Goal: Task Accomplishment & Management: Manage account settings

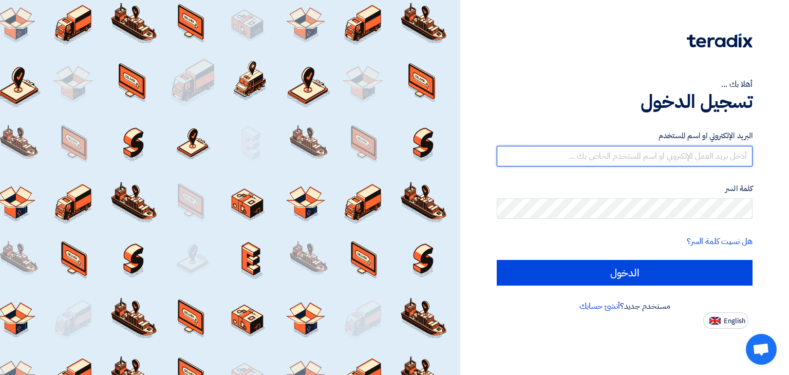
click at [662, 157] on input "text" at bounding box center [625, 156] width 256 height 21
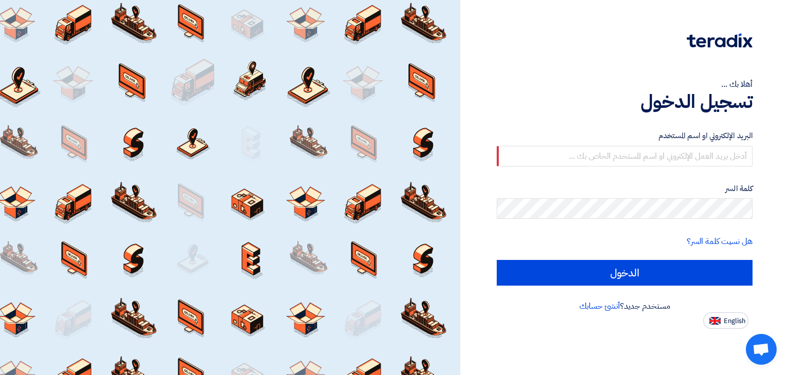
click at [576, 230] on form "البريد الإلكتروني او اسم المستخدم كلمة السر هل نسيت كلمة السر؟ الدخول" at bounding box center [625, 208] width 256 height 156
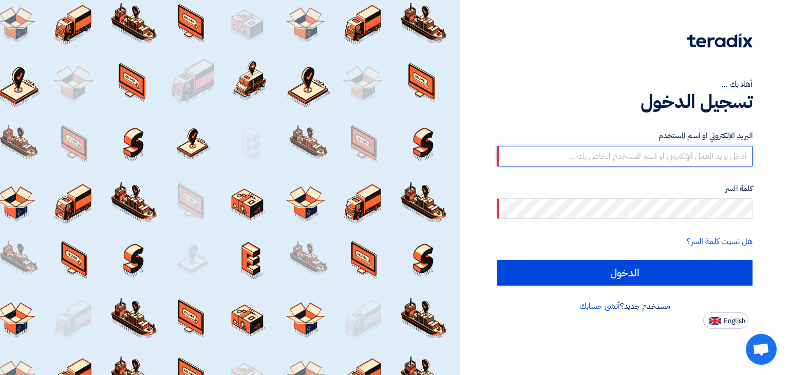
click at [550, 151] on input "text" at bounding box center [625, 156] width 256 height 21
click at [587, 176] on form "البريد الإلكتروني او اسم المستخدم كلمة السر هل نسيت كلمة السر؟ الدخول" at bounding box center [625, 208] width 256 height 156
click at [622, 155] on input "text" at bounding box center [625, 156] width 256 height 21
click at [538, 93] on h1 "تسجيل الدخول" at bounding box center [625, 101] width 256 height 23
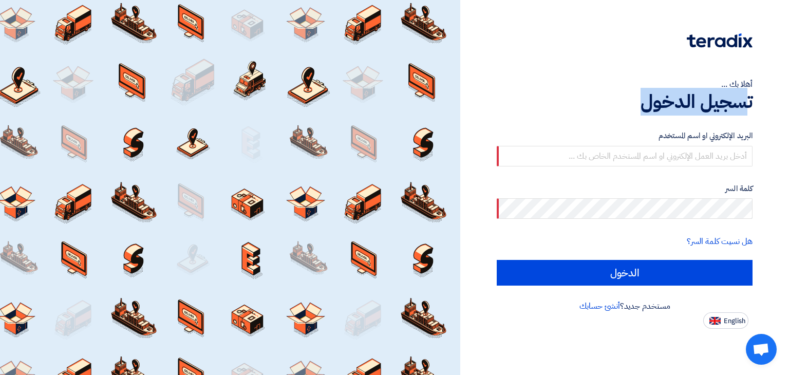
drag, startPoint x: 641, startPoint y: 100, endPoint x: 746, endPoint y: 103, distance: 104.9
click at [748, 103] on h1 "تسجيل الدخول" at bounding box center [625, 101] width 256 height 23
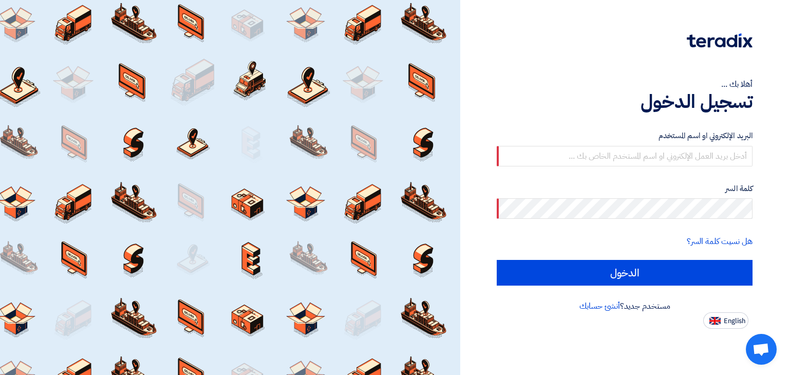
click at [718, 132] on label "البريد الإلكتروني او اسم المستخدم" at bounding box center [625, 136] width 256 height 12
click at [645, 155] on input "text" at bounding box center [625, 156] width 256 height 21
click at [697, 139] on label "البريد الإلكتروني او اسم المستخدم" at bounding box center [625, 136] width 256 height 12
